Goal: Register for event/course

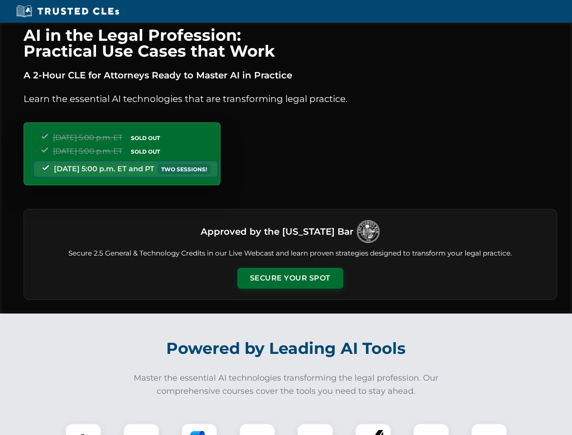
click at [290, 278] on button "Secure Your Spot" at bounding box center [290, 278] width 106 height 21
click at [83, 429] on img at bounding box center [83, 441] width 26 height 26
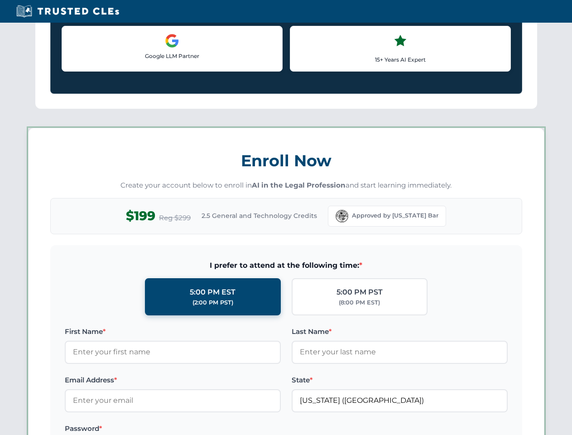
click at [199, 429] on label "Password *" at bounding box center [173, 428] width 216 height 11
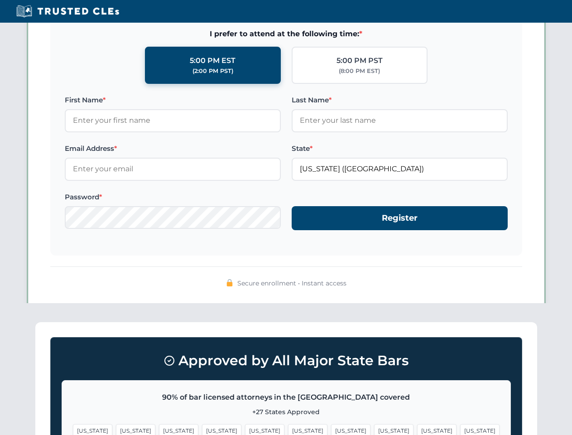
click at [417, 429] on span "[US_STATE]" at bounding box center [436, 430] width 39 height 13
